Goal: Check status: Check status

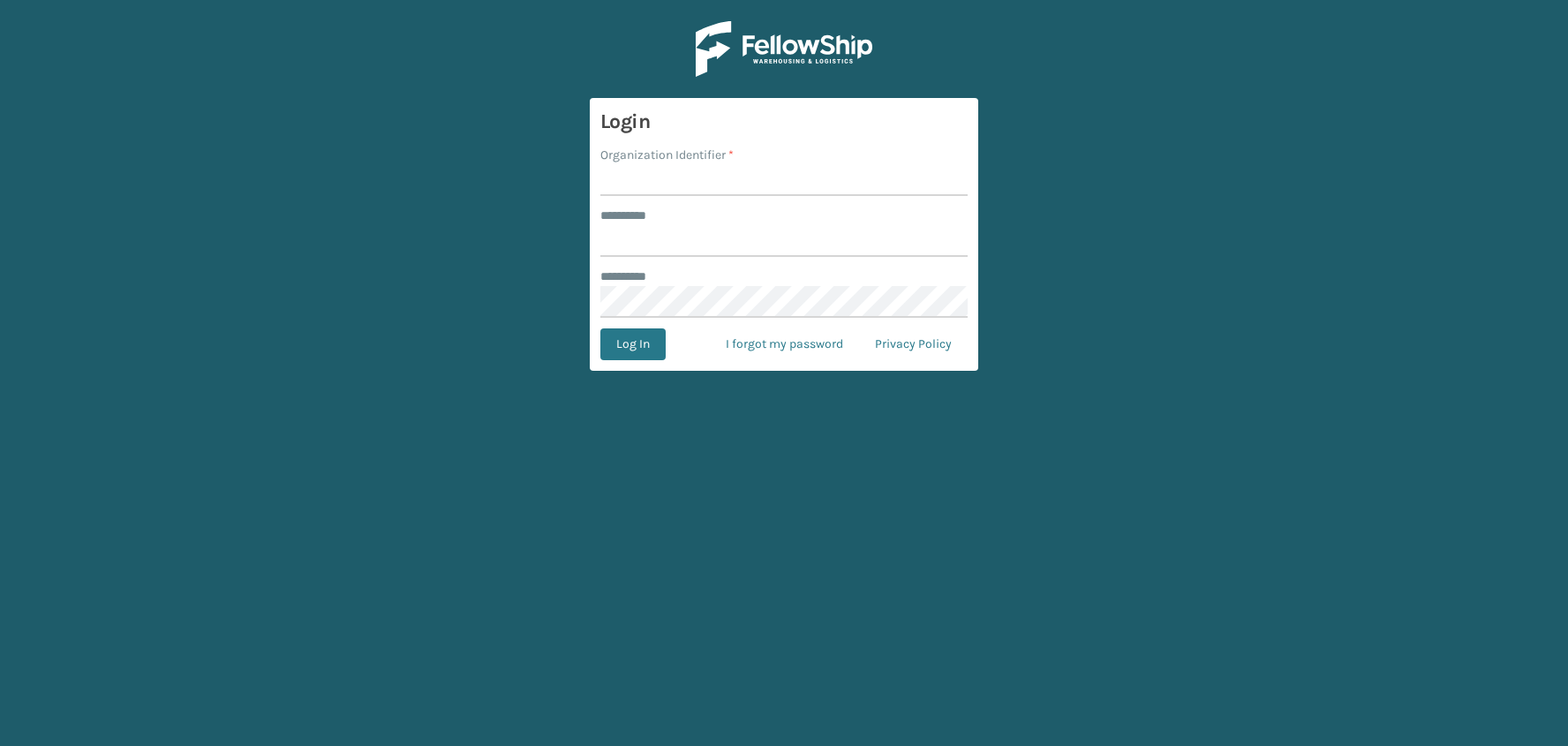
type input "**********"
type input "JumpSport"
click at [601, 328] on button "Log In" at bounding box center [634, 344] width 65 height 32
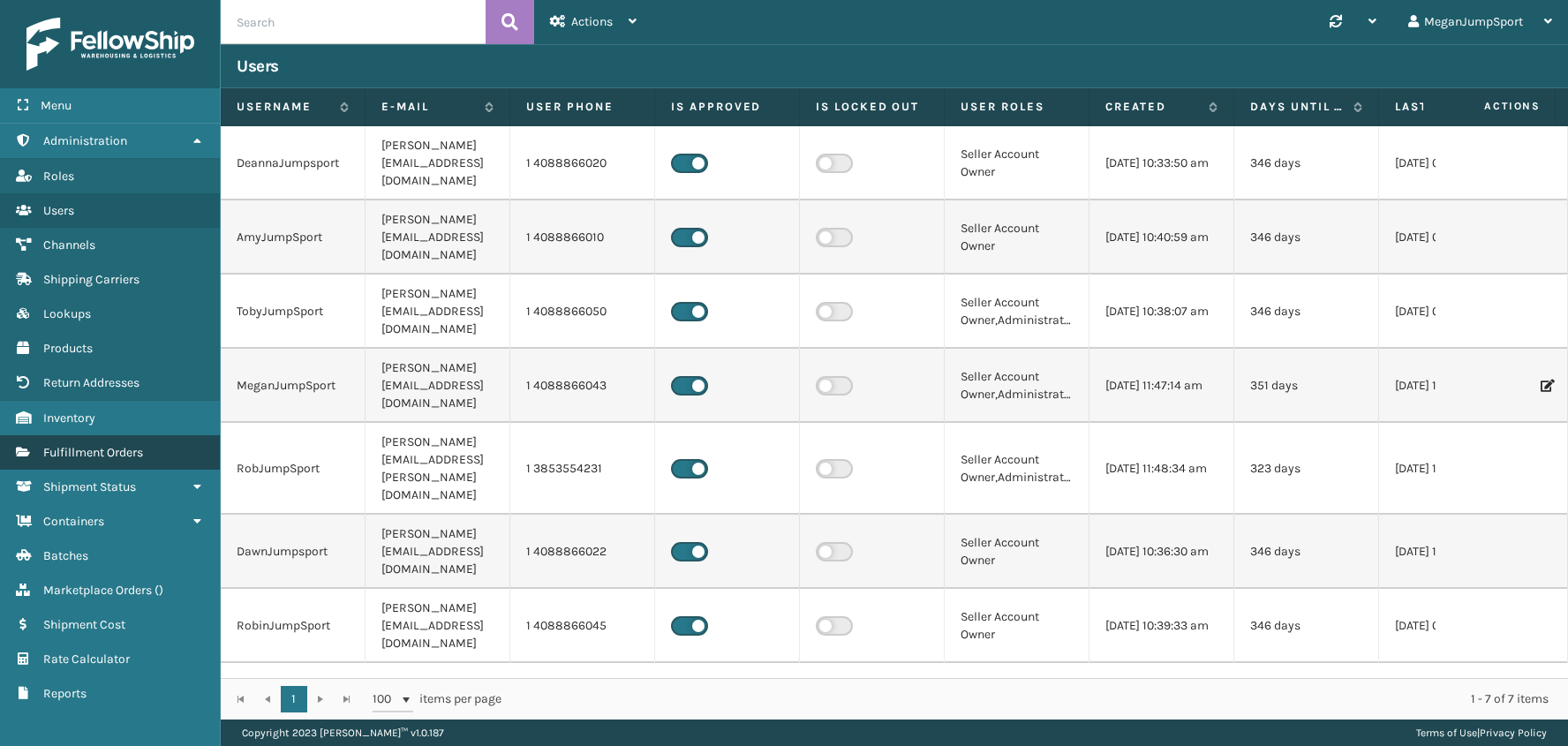
click at [104, 453] on span "Fulfillment Orders" at bounding box center [93, 452] width 100 height 15
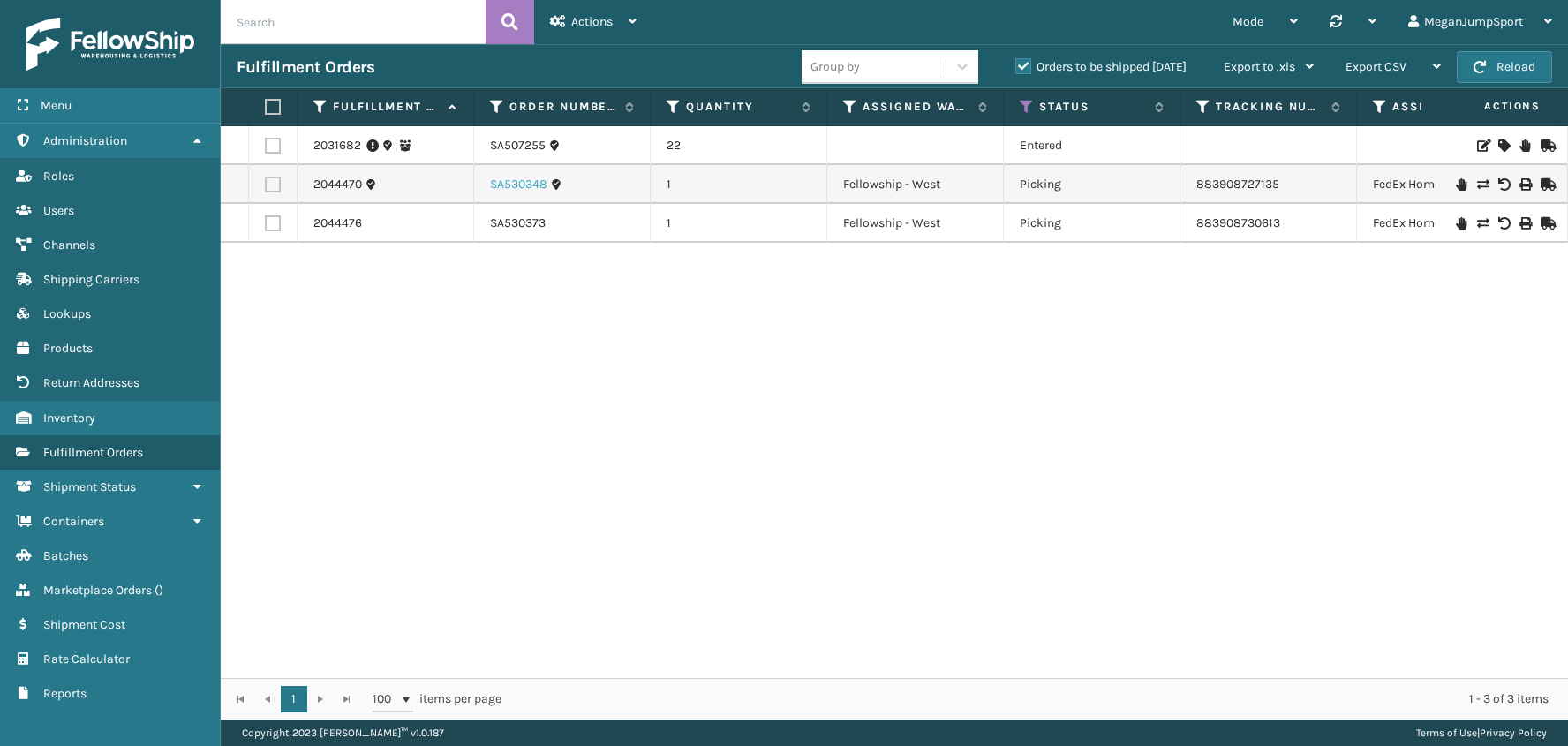
click at [529, 187] on link "SA530348" at bounding box center [519, 184] width 57 height 18
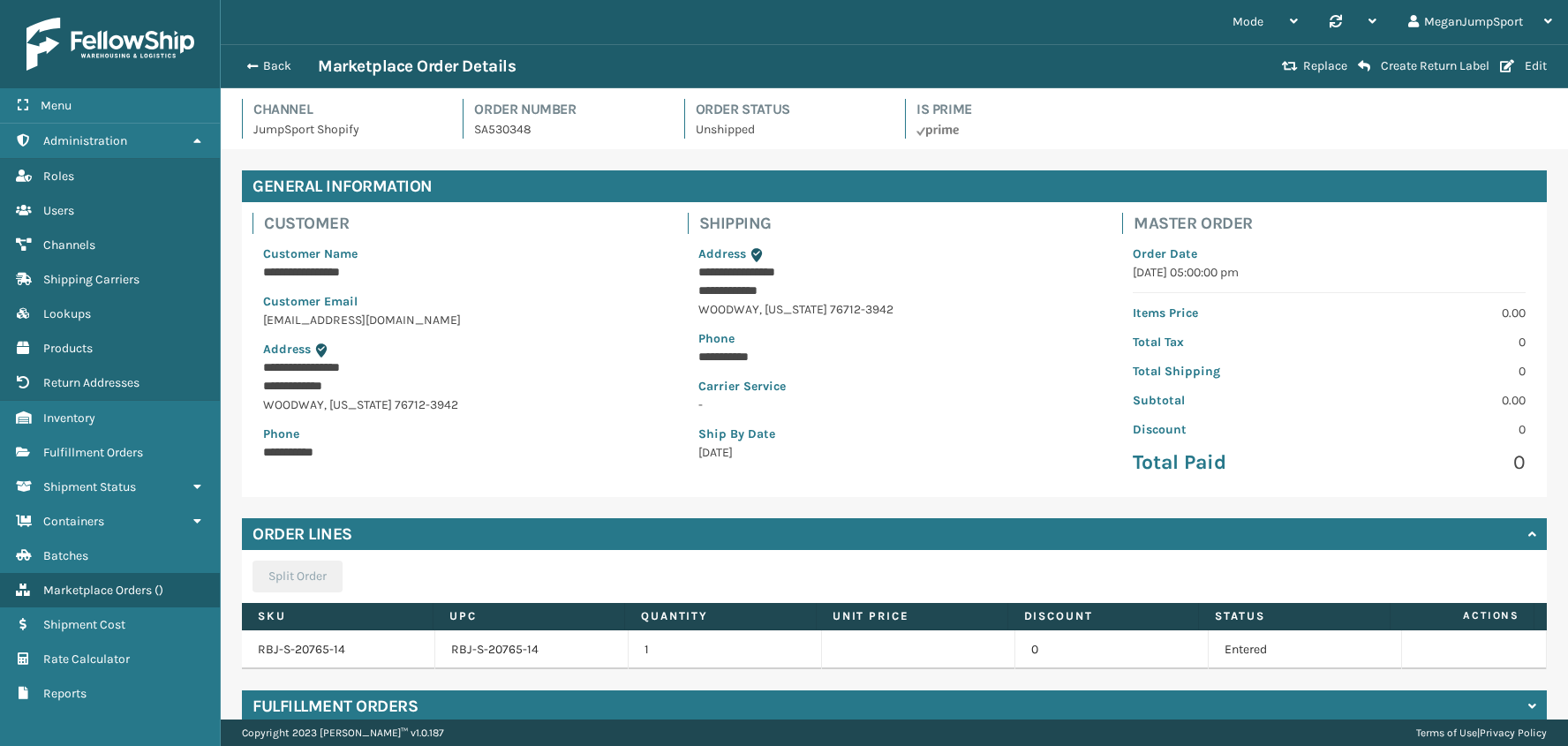
click at [496, 131] on p "SA530348" at bounding box center [568, 129] width 188 height 19
copy p "SA530348"
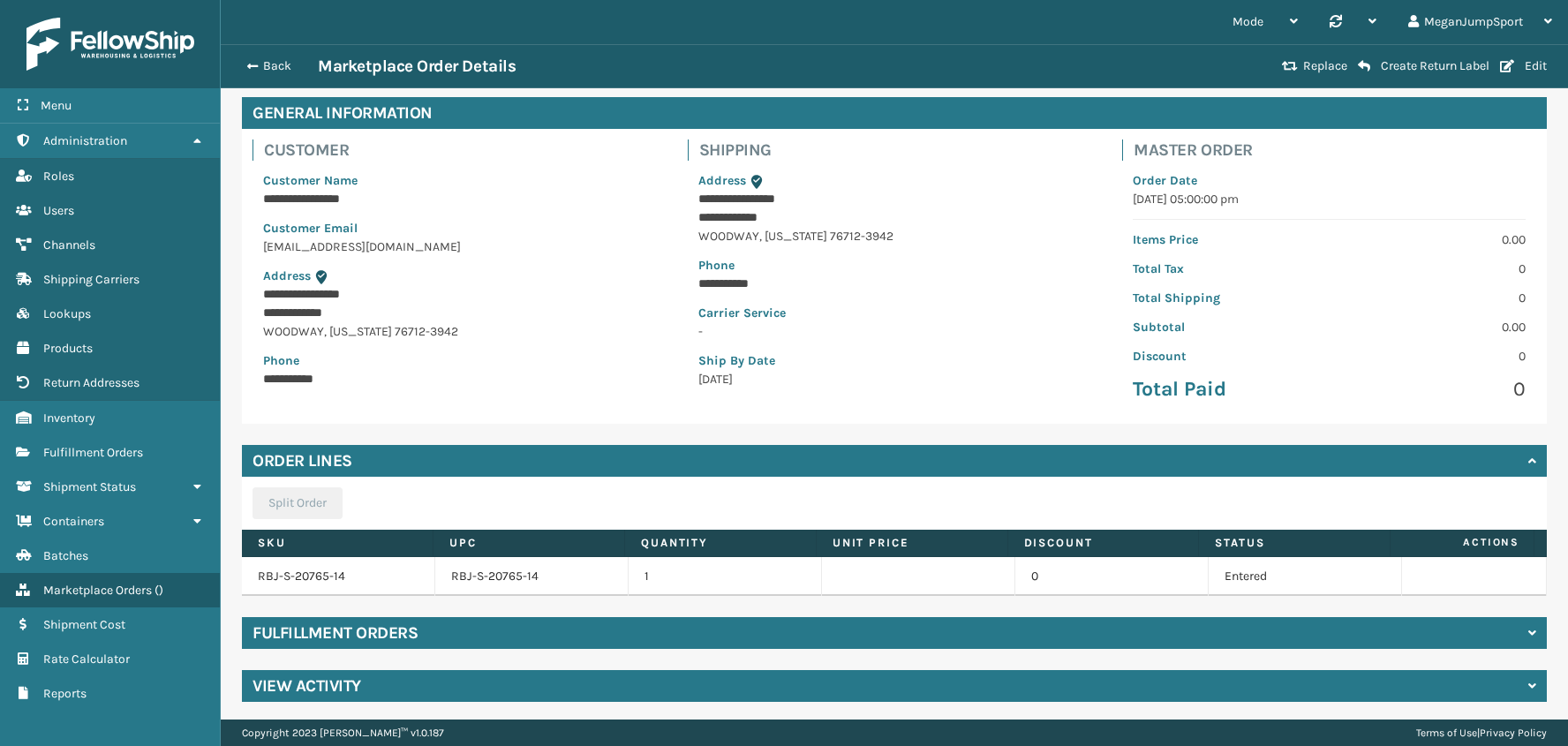
scroll to position [77, 0]
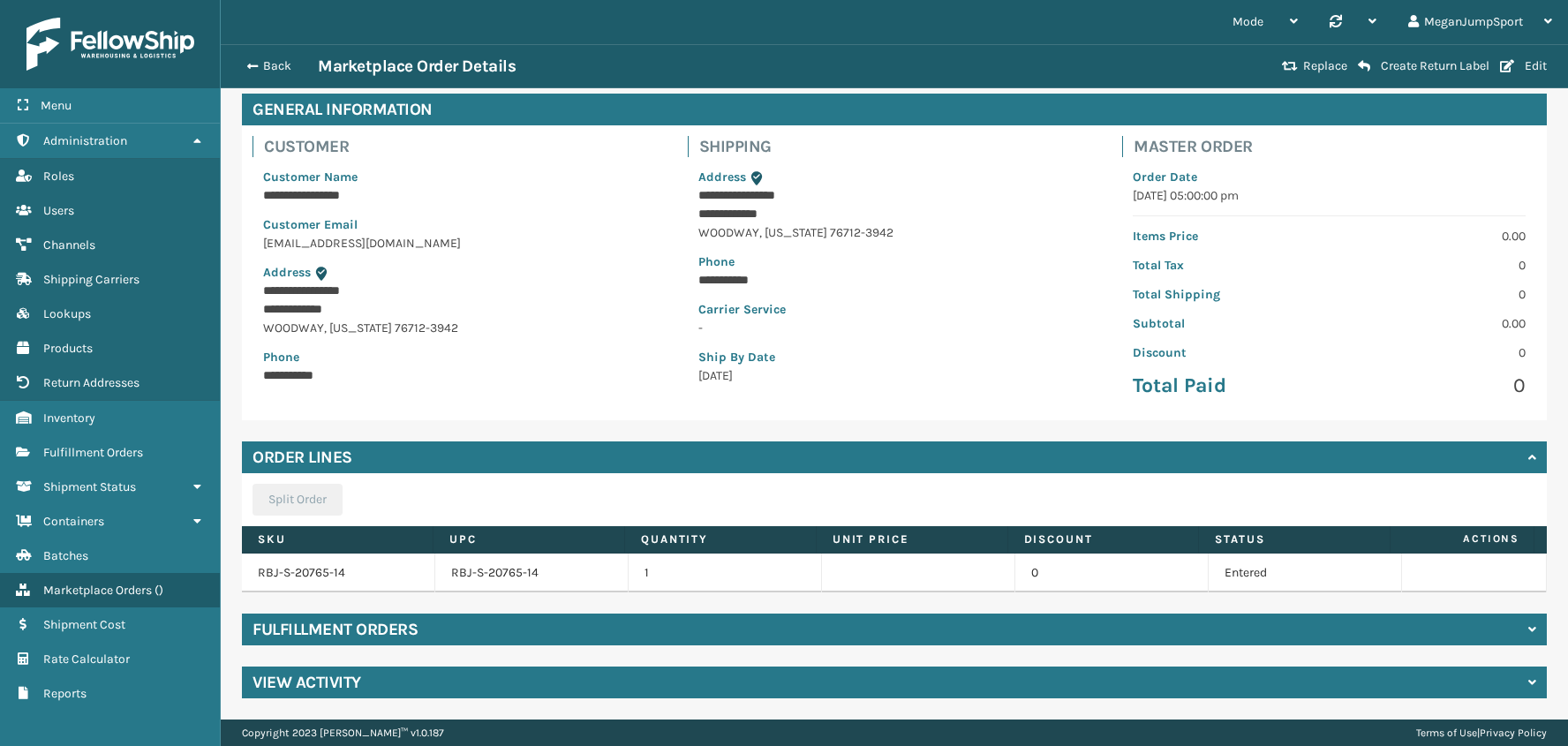
click at [421, 614] on div "Fulfillment Orders" at bounding box center [894, 629] width 1305 height 32
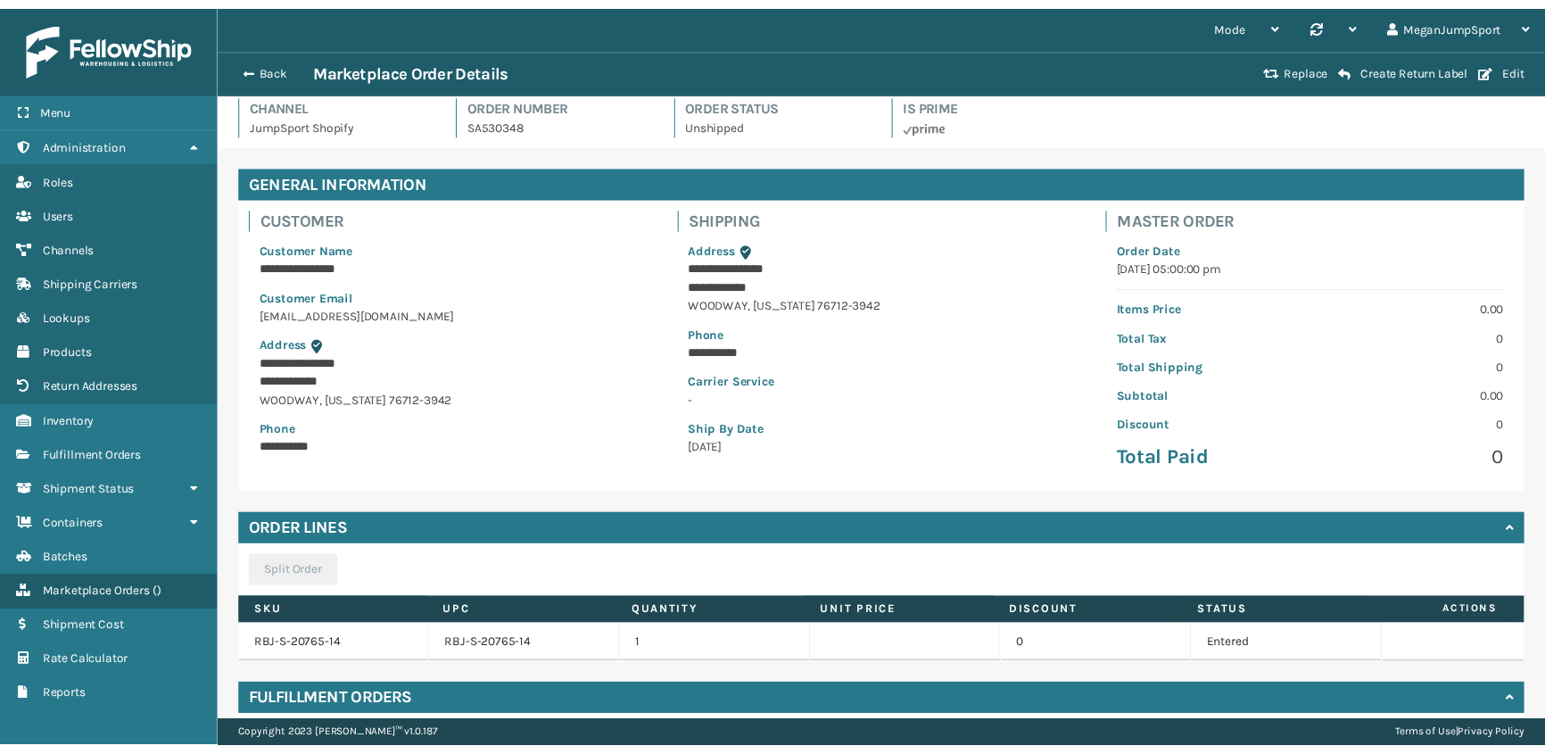
scroll to position [0, 0]
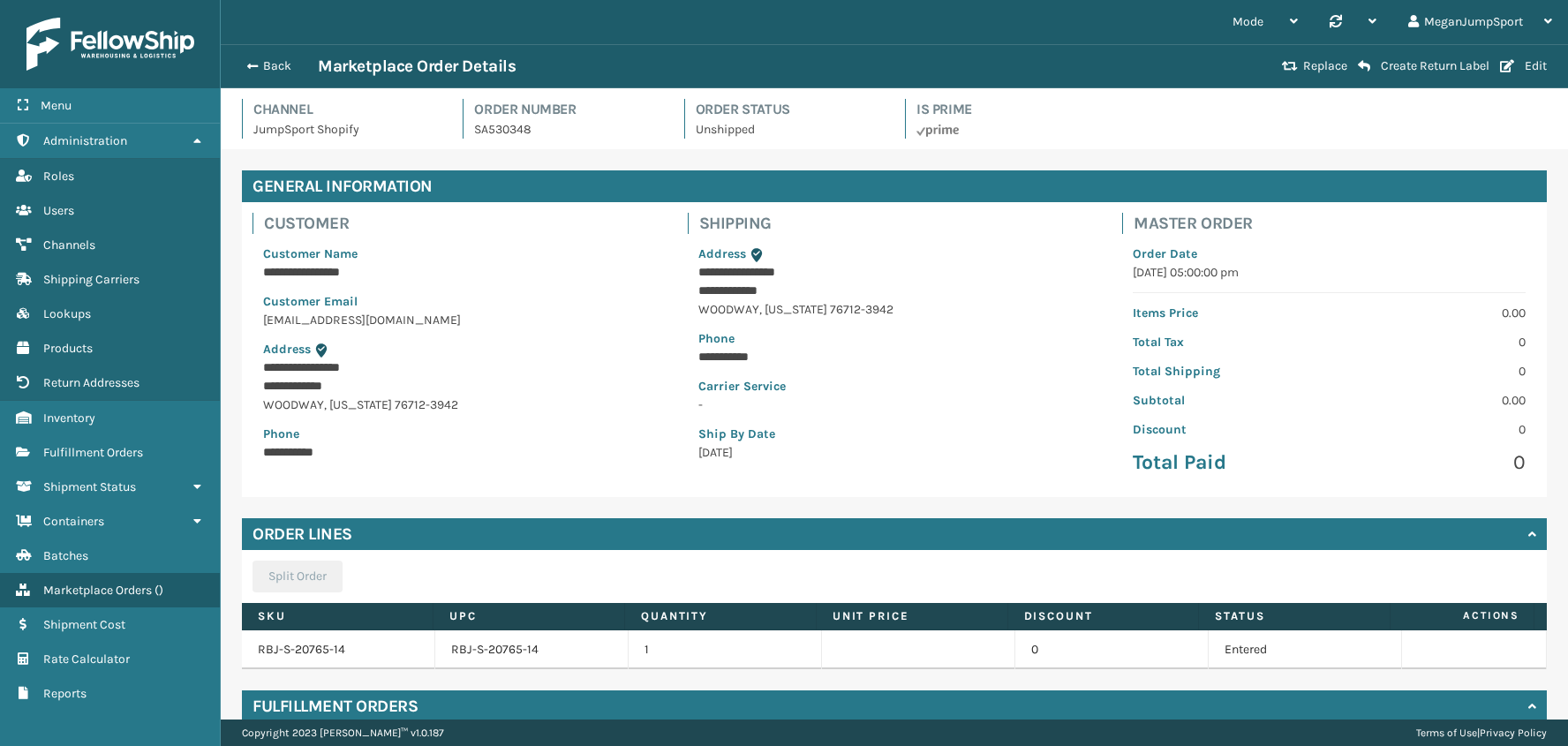
click at [499, 129] on p "SA530348" at bounding box center [568, 129] width 188 height 19
copy p "SA530348"
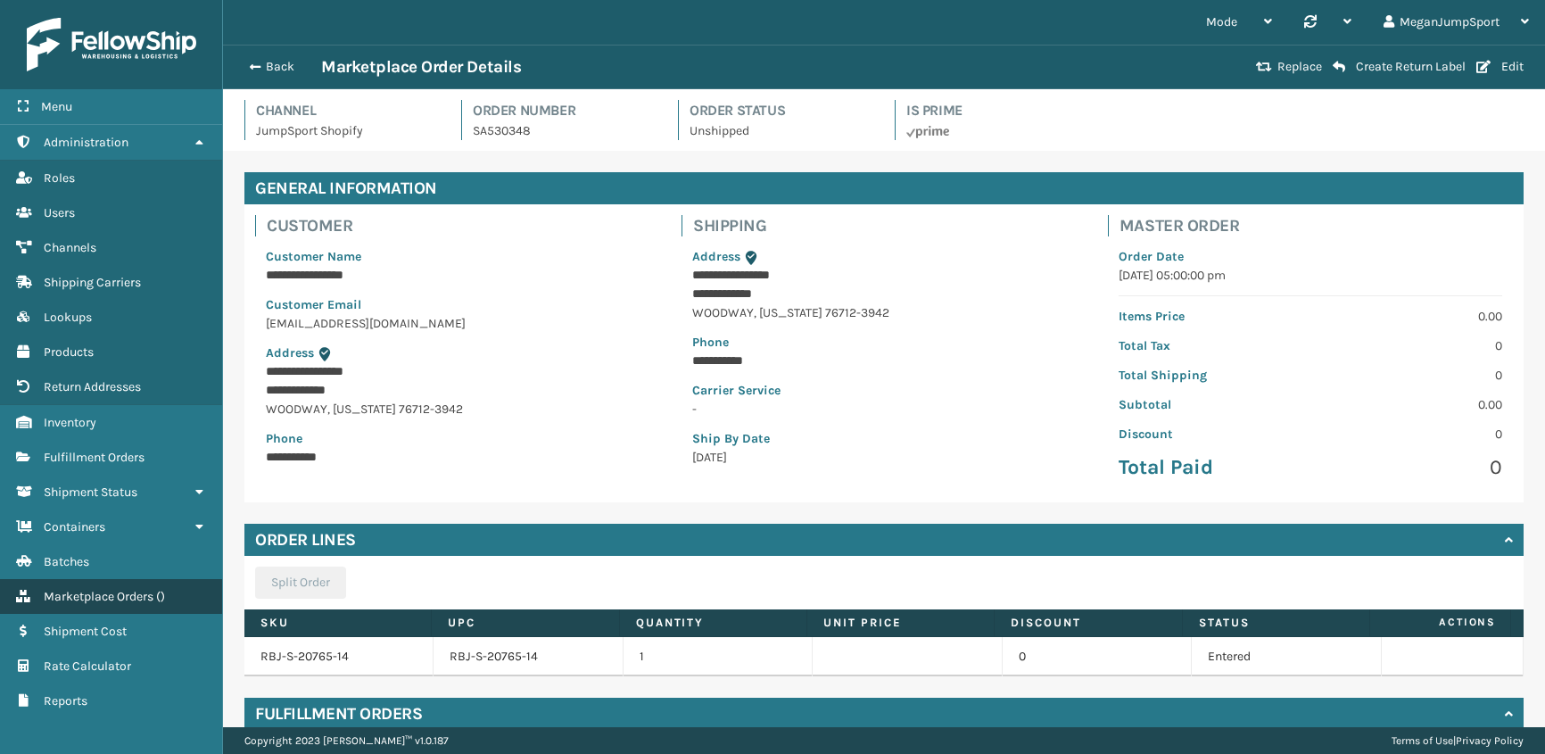
click at [78, 606] on link "Marketplace Orders ( )" at bounding box center [111, 596] width 222 height 35
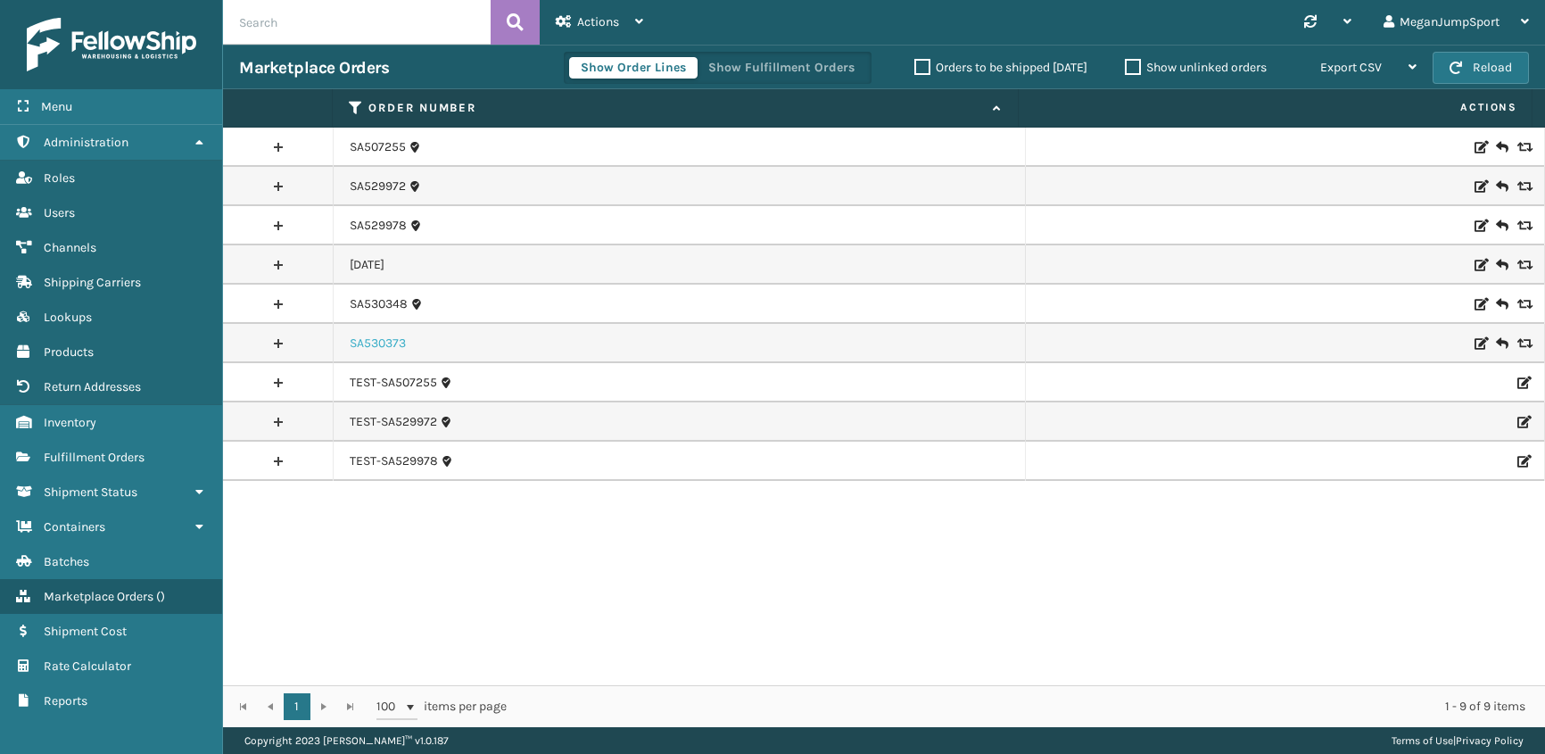
click at [368, 342] on link "SA530373" at bounding box center [378, 343] width 56 height 18
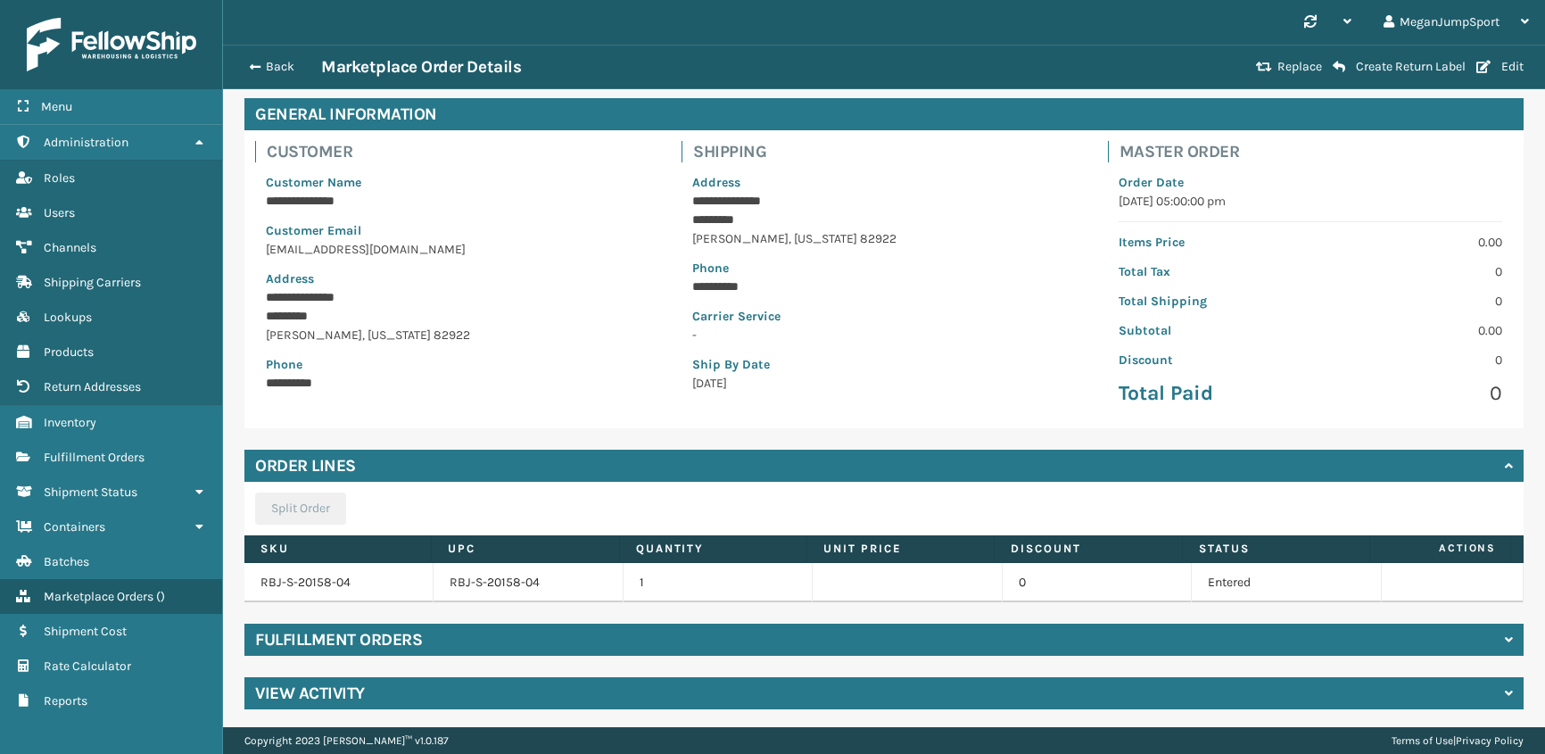
scroll to position [78, 0]
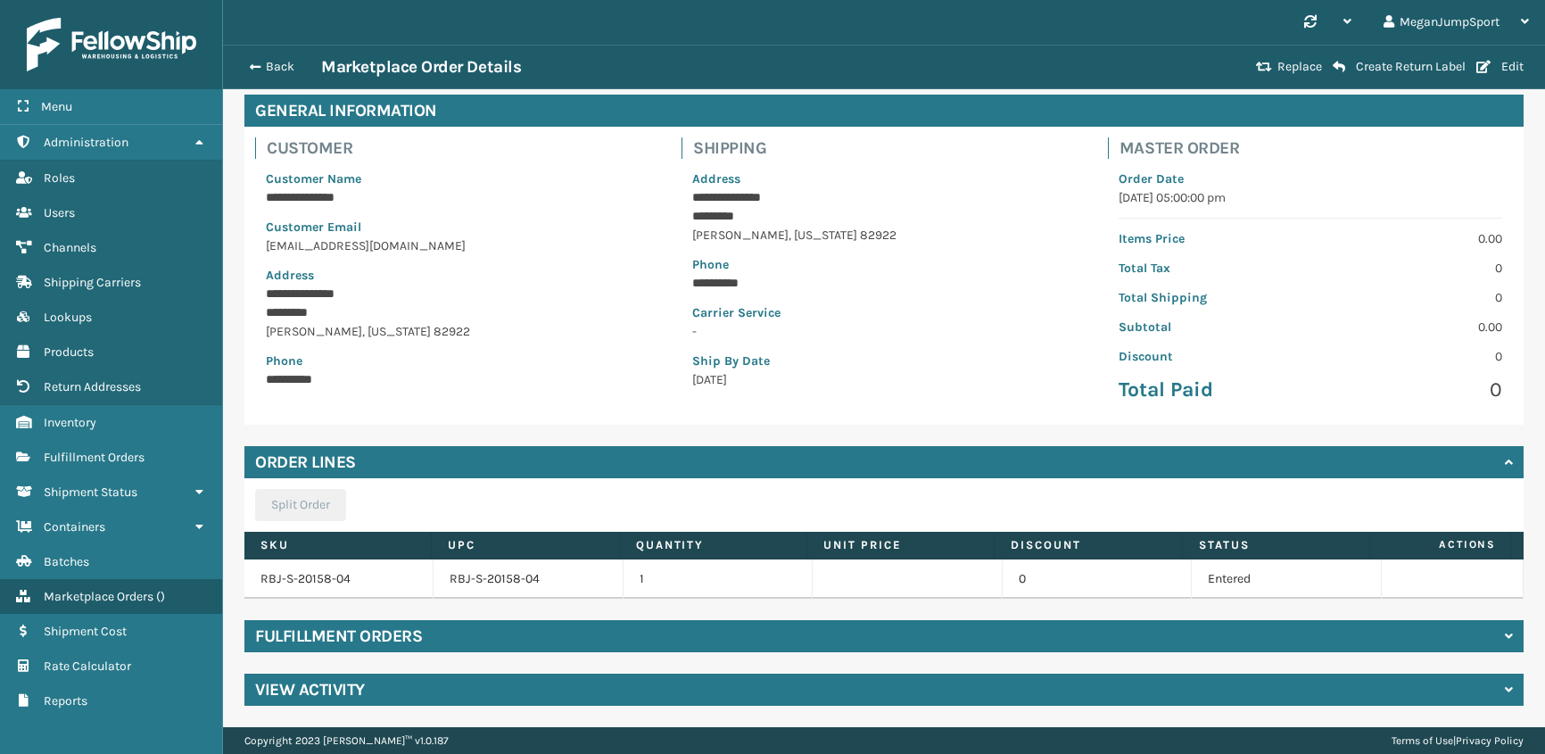
click at [364, 632] on h4 "Fulfillment Orders" at bounding box center [338, 635] width 167 height 21
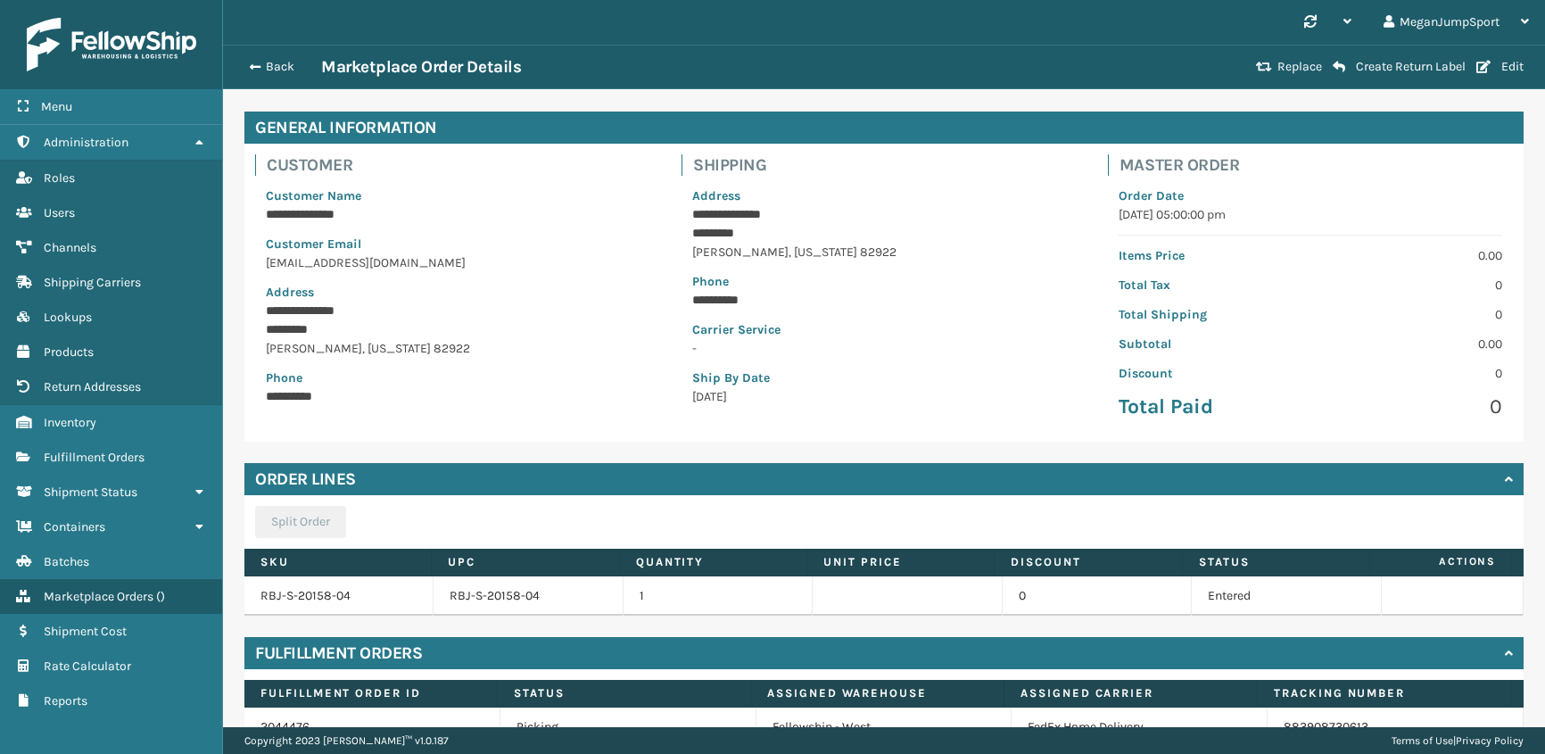
scroll to position [0, 0]
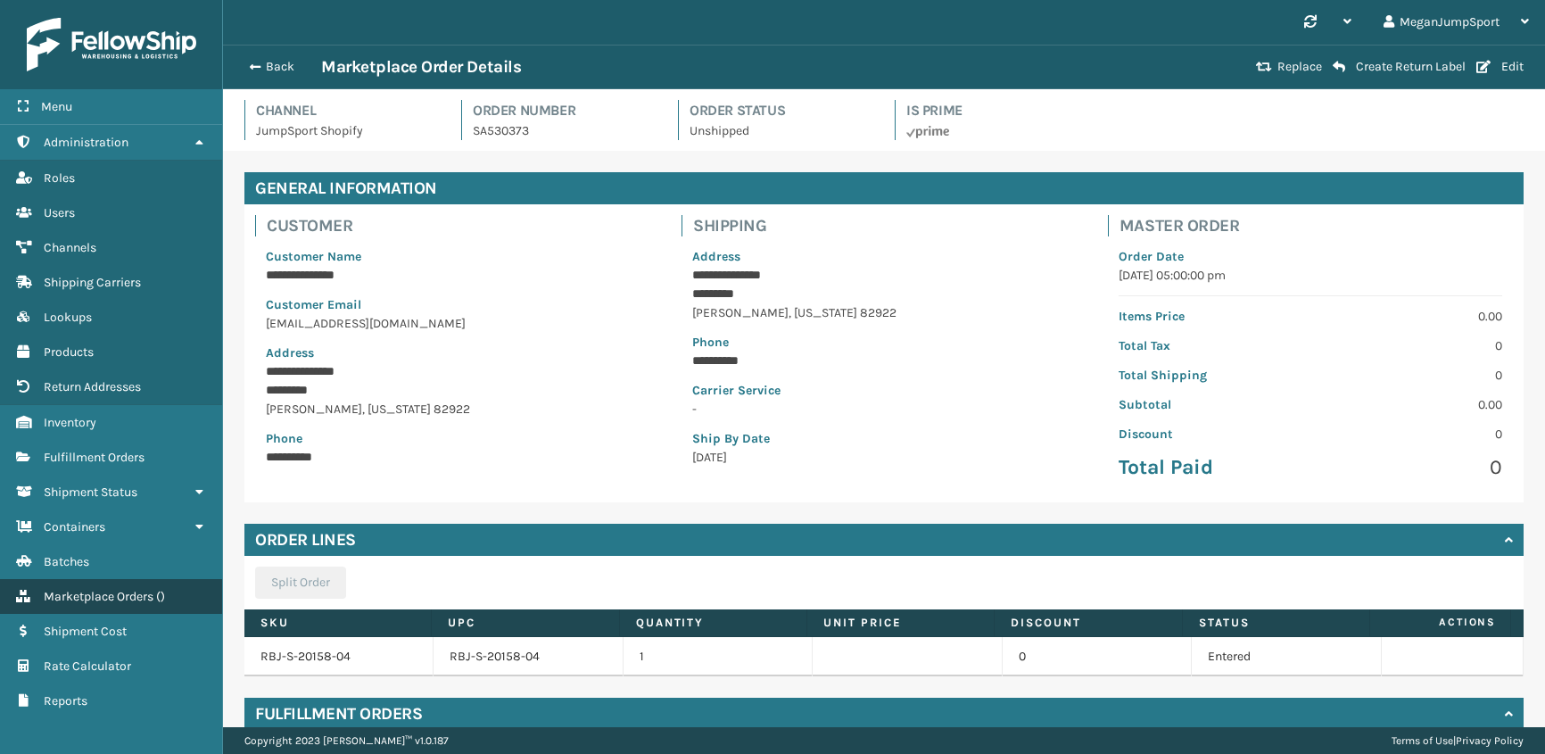
click at [130, 590] on span "Marketplace Orders" at bounding box center [99, 596] width 110 height 15
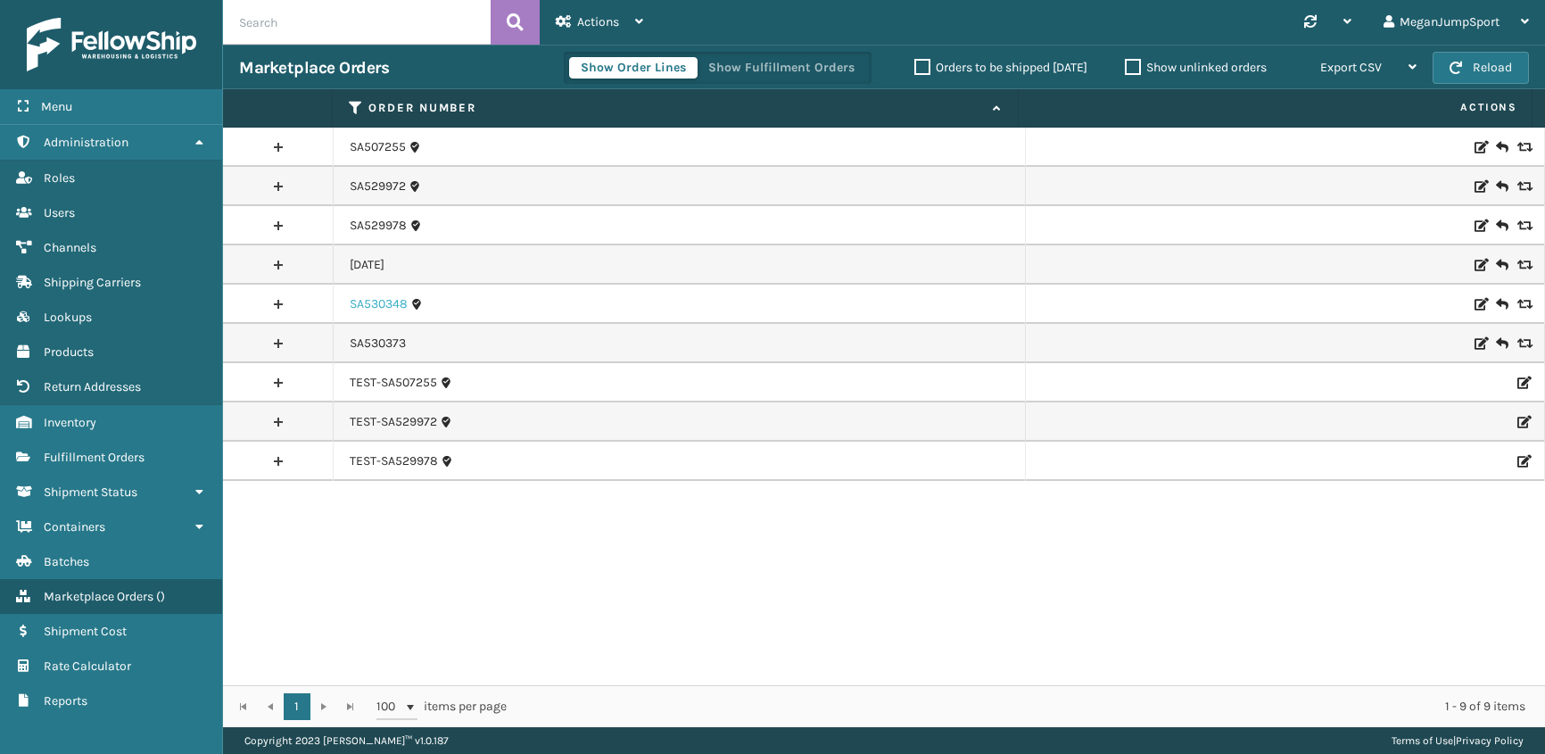
click at [380, 297] on link "SA530348" at bounding box center [379, 304] width 58 height 18
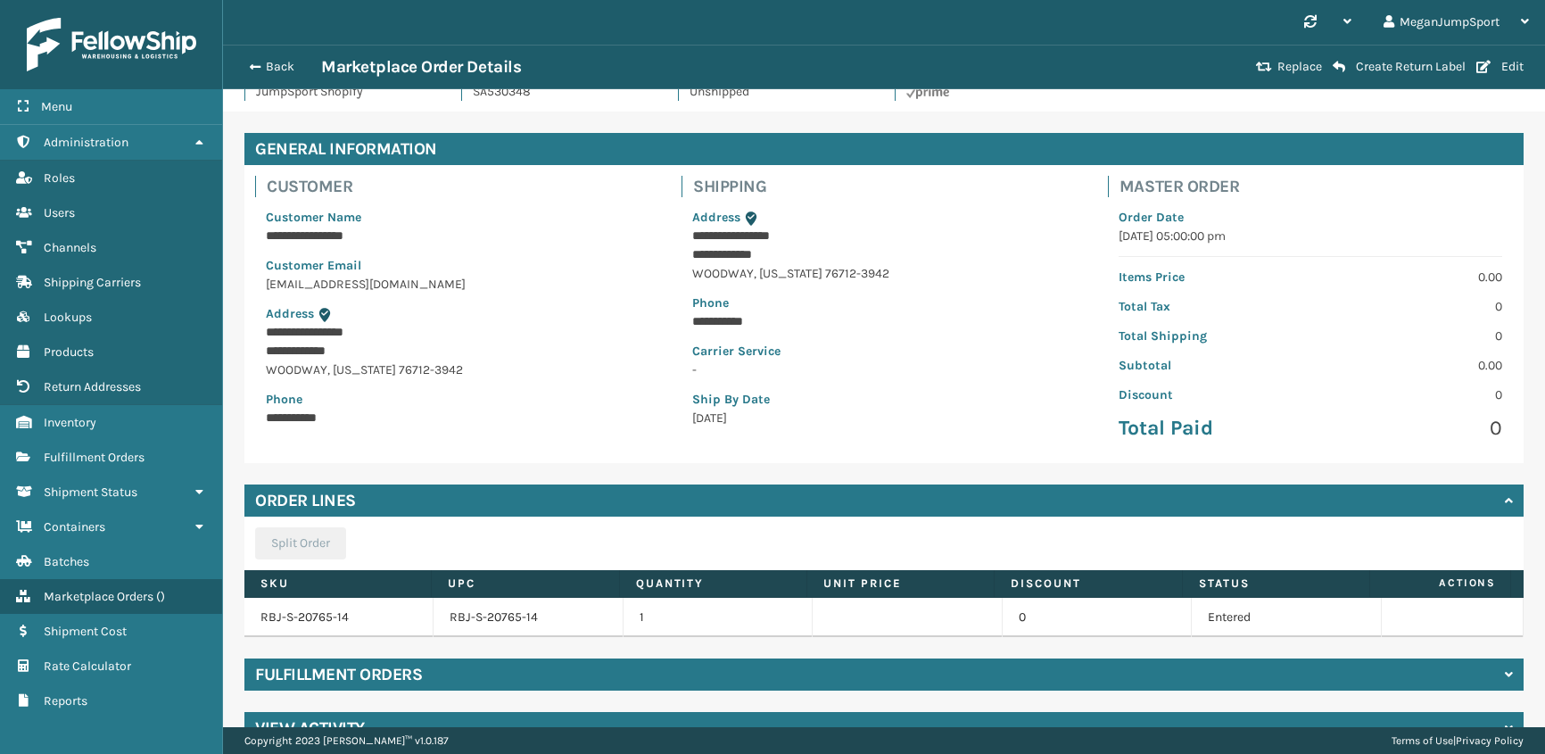
scroll to position [78, 0]
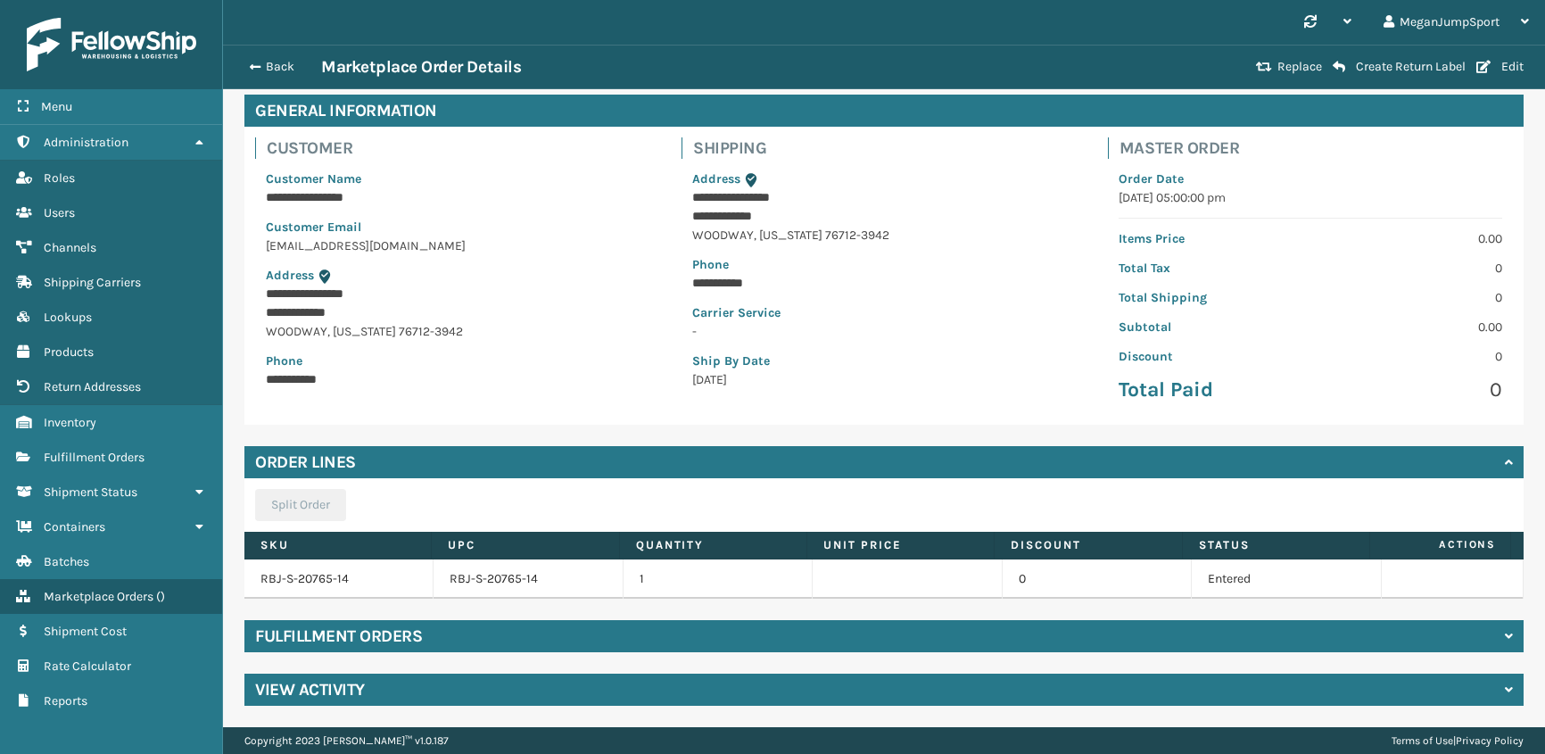
click at [387, 649] on div "Fulfillment Orders" at bounding box center [883, 636] width 1279 height 32
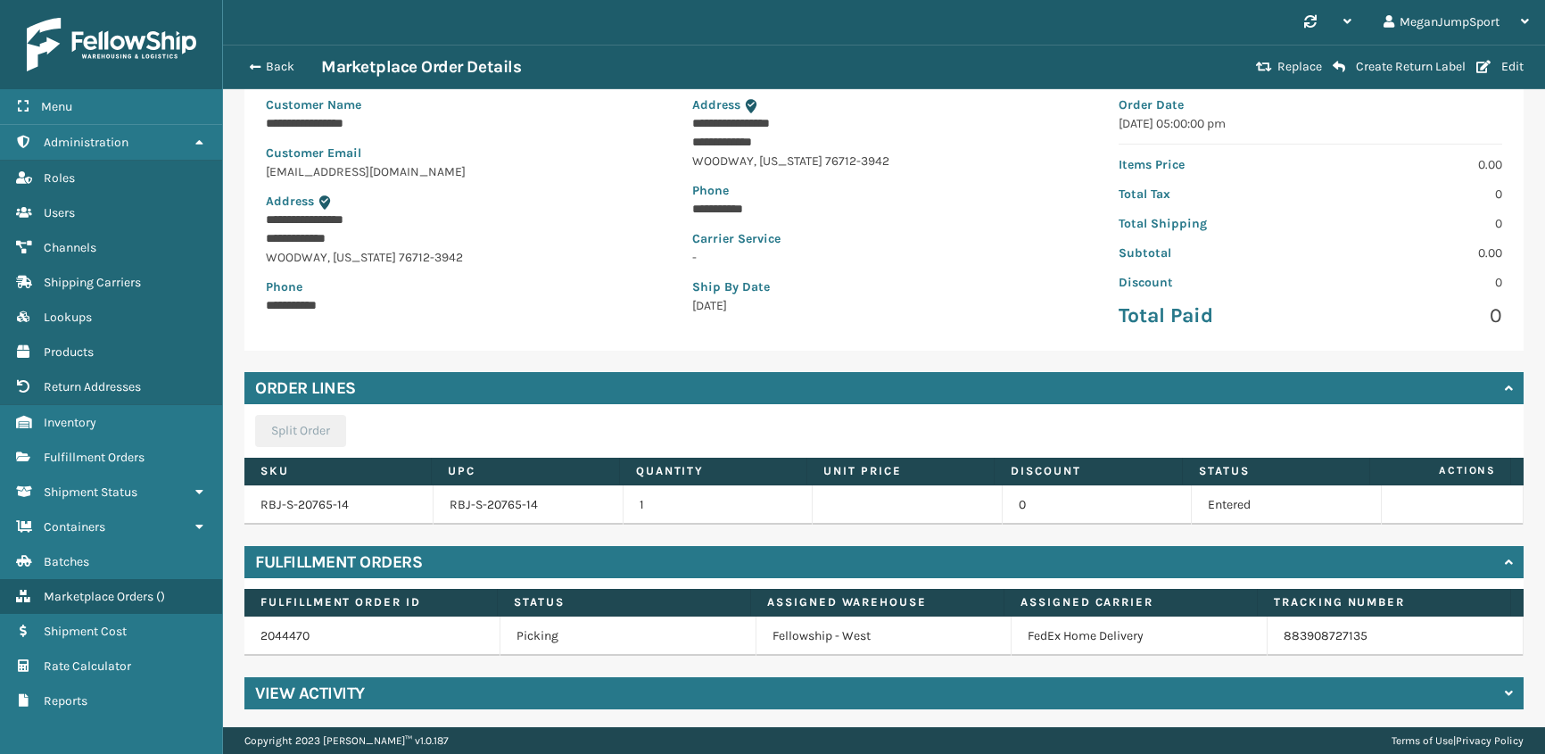
scroll to position [155, 0]
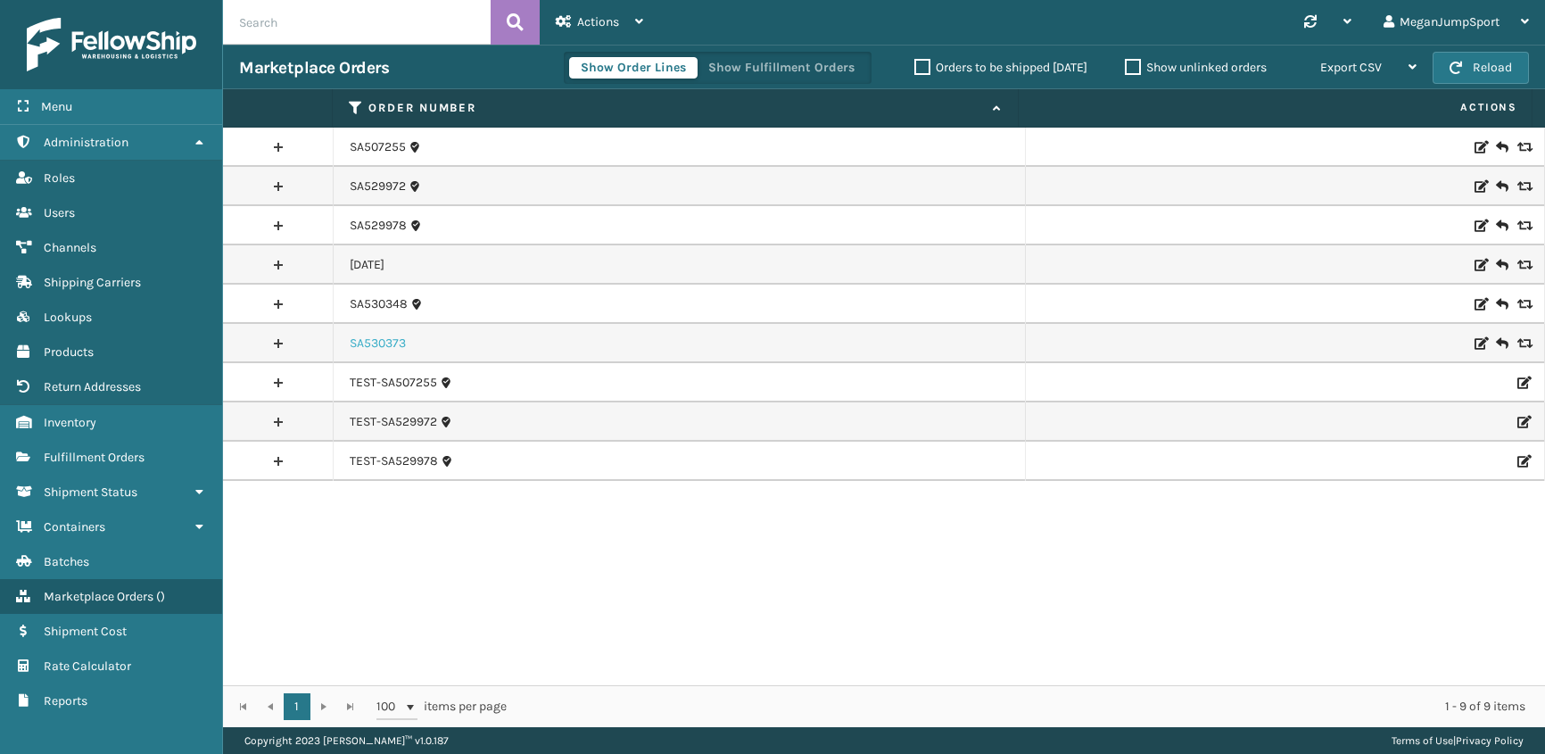
click at [373, 342] on link "SA530373" at bounding box center [378, 343] width 56 height 18
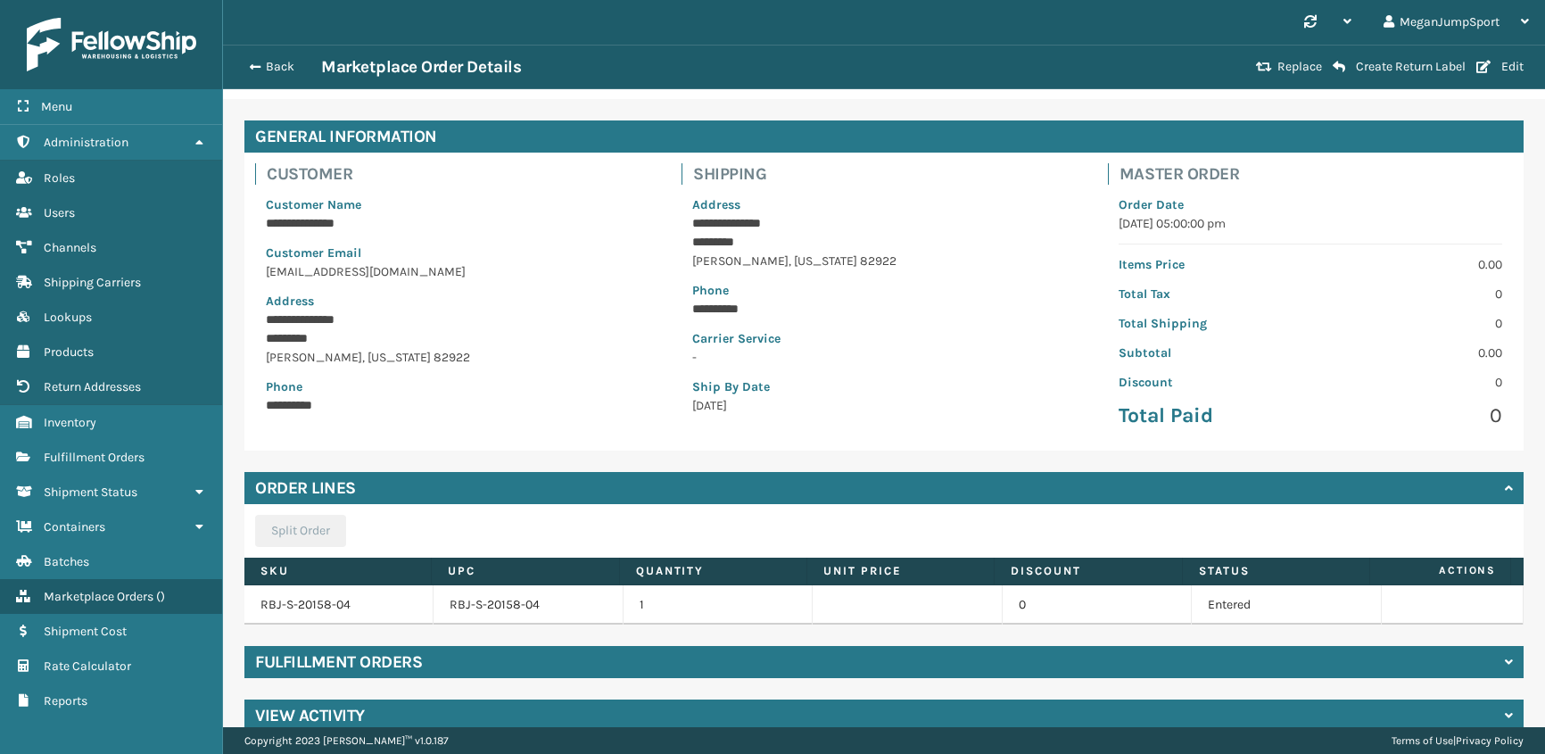
scroll to position [78, 0]
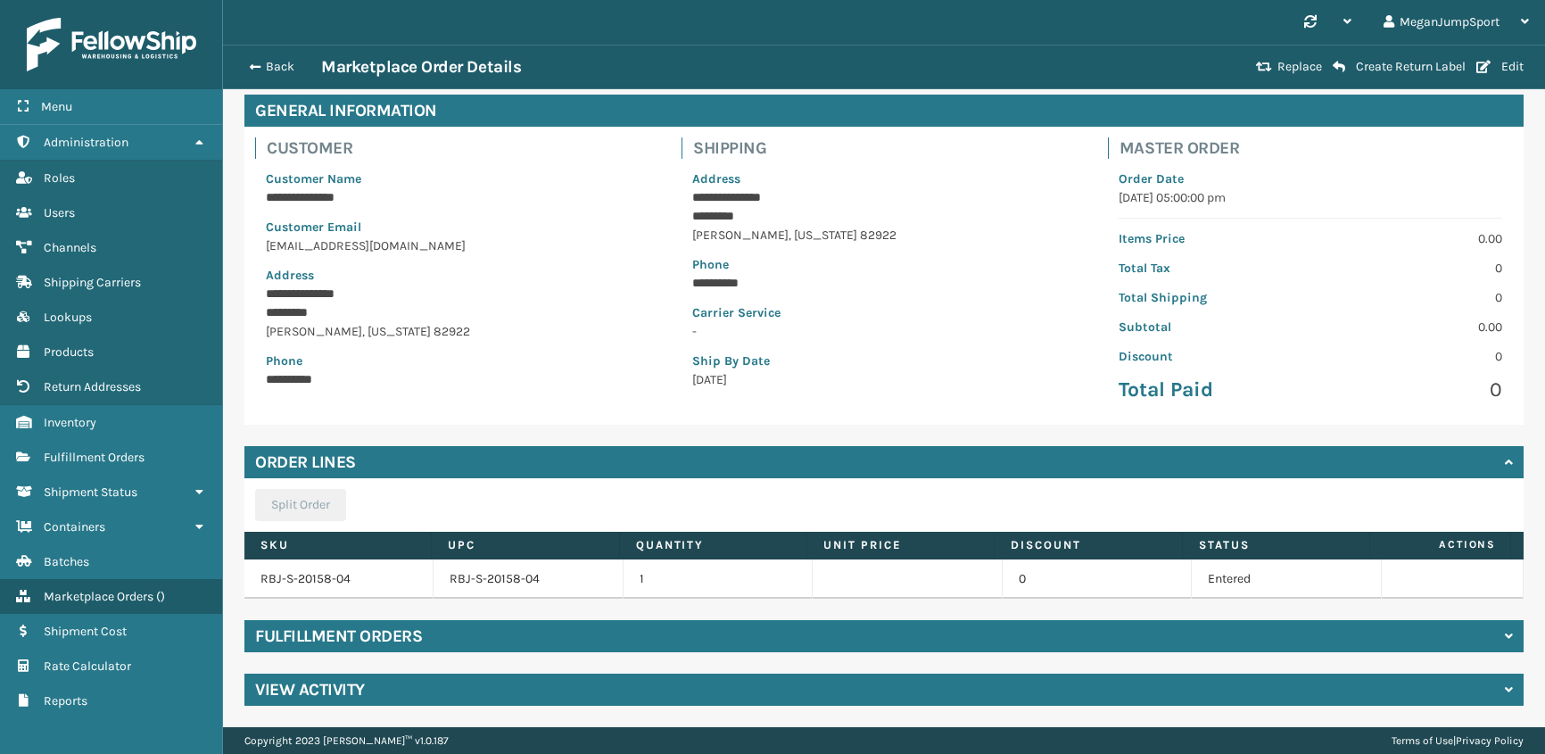
click at [360, 643] on h4 "Fulfillment Orders" at bounding box center [338, 635] width 167 height 21
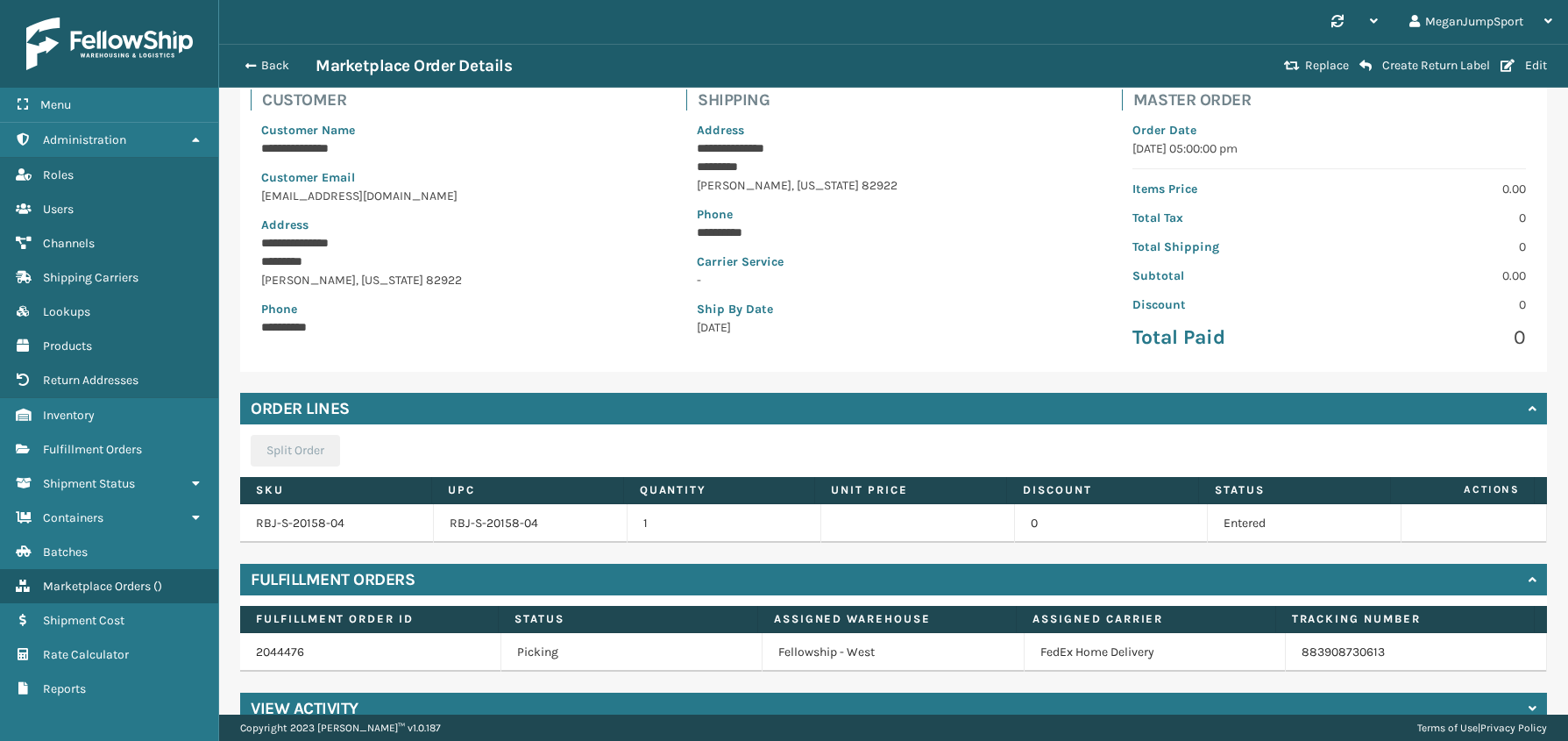
scroll to position [121, 0]
